Goal: Find specific page/section: Find specific page/section

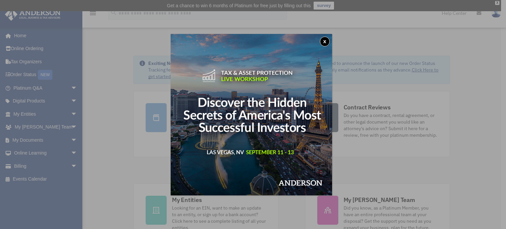
click at [326, 40] on button "x" at bounding box center [325, 42] width 10 height 10
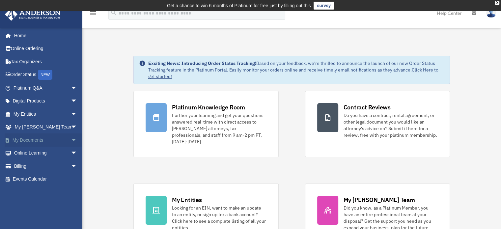
click at [75, 138] on span "arrow_drop_down" at bounding box center [77, 140] width 13 height 14
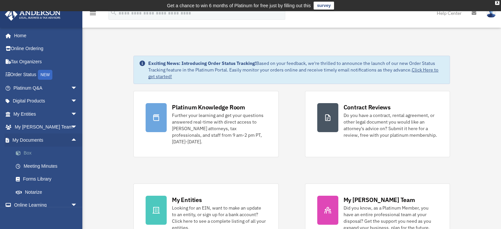
click at [27, 151] on link "Box" at bounding box center [48, 153] width 78 height 13
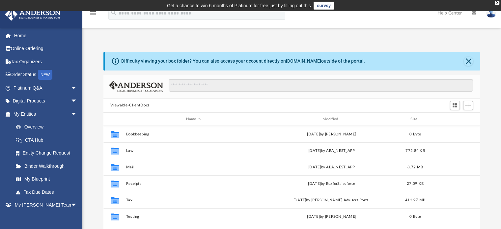
click at [145, 104] on button "Viewable-ClientDocs" at bounding box center [129, 105] width 39 height 6
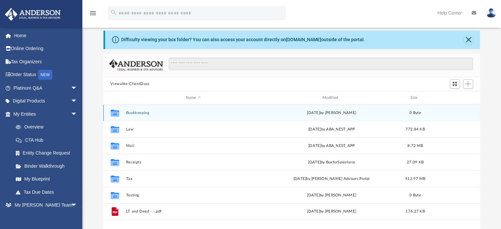
scroll to position [33, 0]
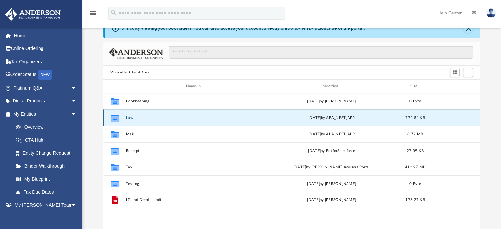
click at [134, 120] on button "Law" at bounding box center [193, 118] width 135 height 4
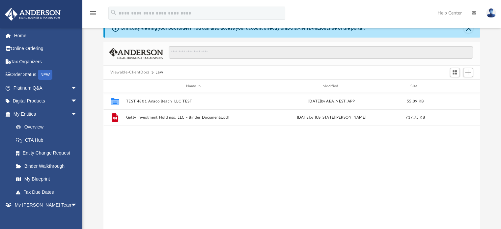
click at [132, 70] on button "Viewable-ClientDocs" at bounding box center [129, 72] width 39 height 6
